Goal: Navigation & Orientation: Find specific page/section

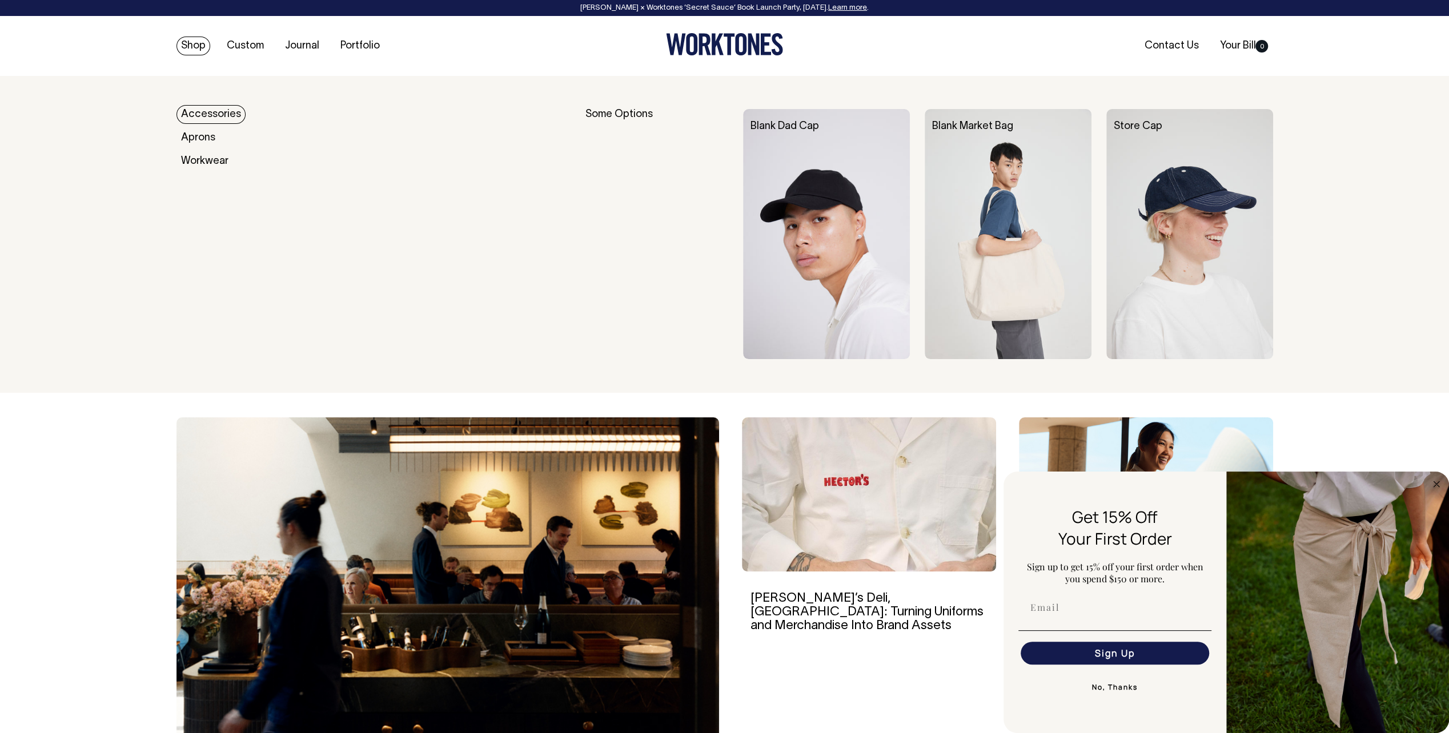
click at [195, 47] on link "Shop" at bounding box center [193, 46] width 34 height 19
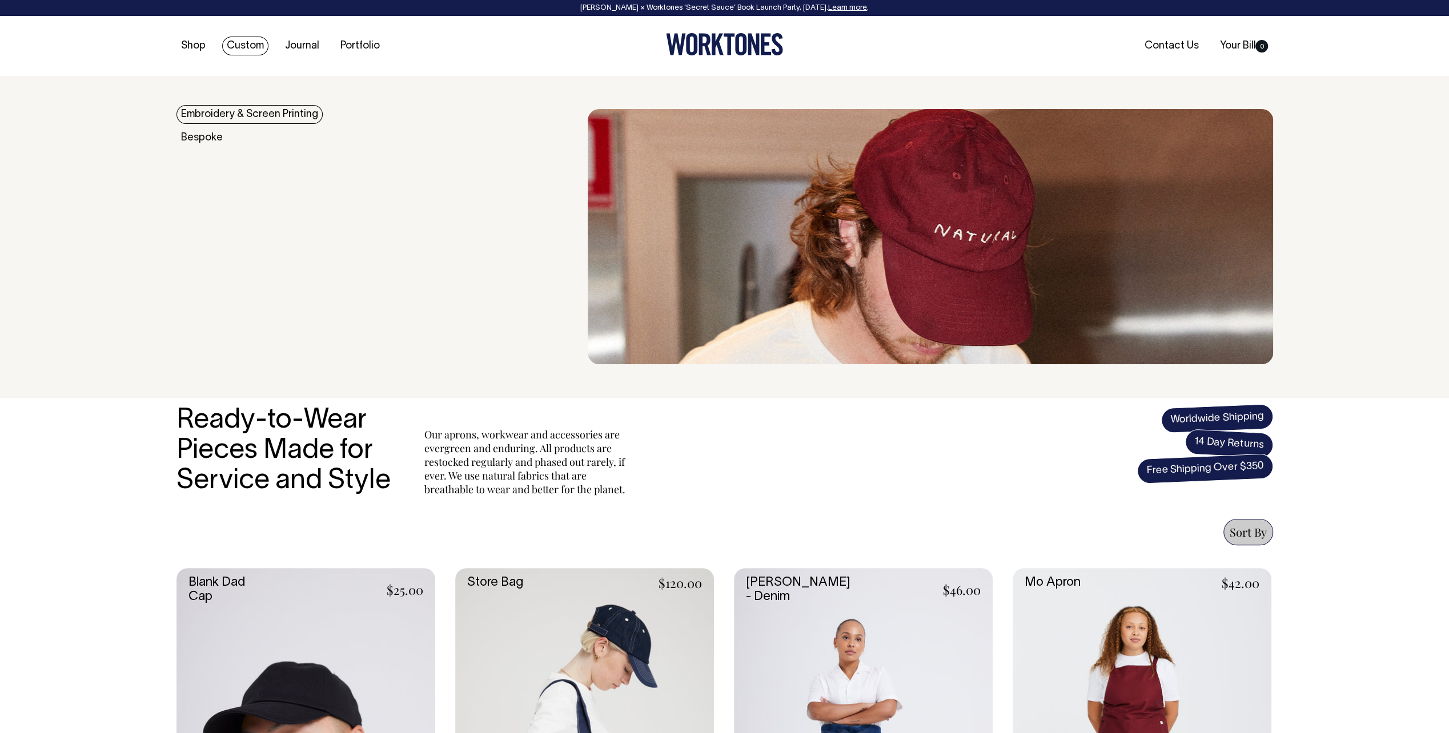
click at [244, 42] on link "Custom" at bounding box center [245, 46] width 46 height 19
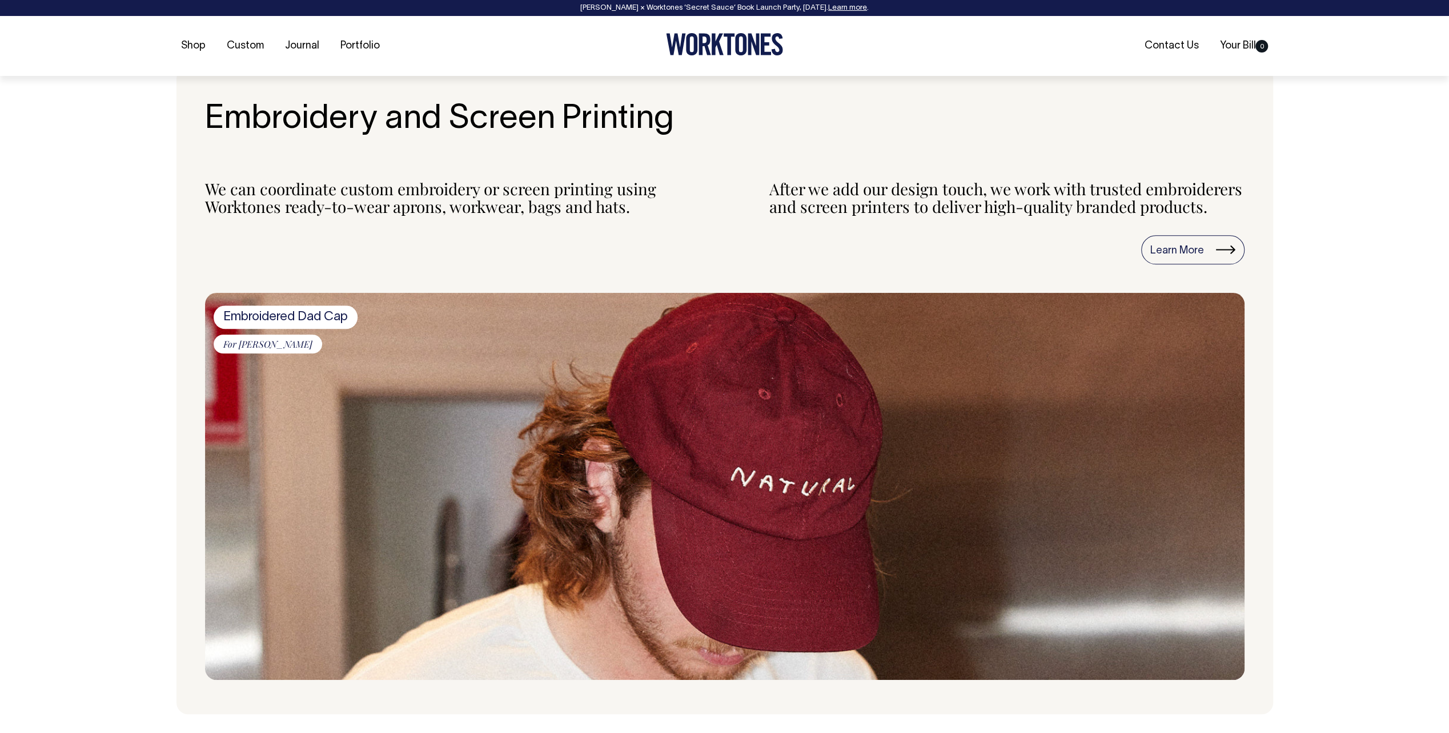
scroll to position [1142, 0]
